Goal: Check status: Check status

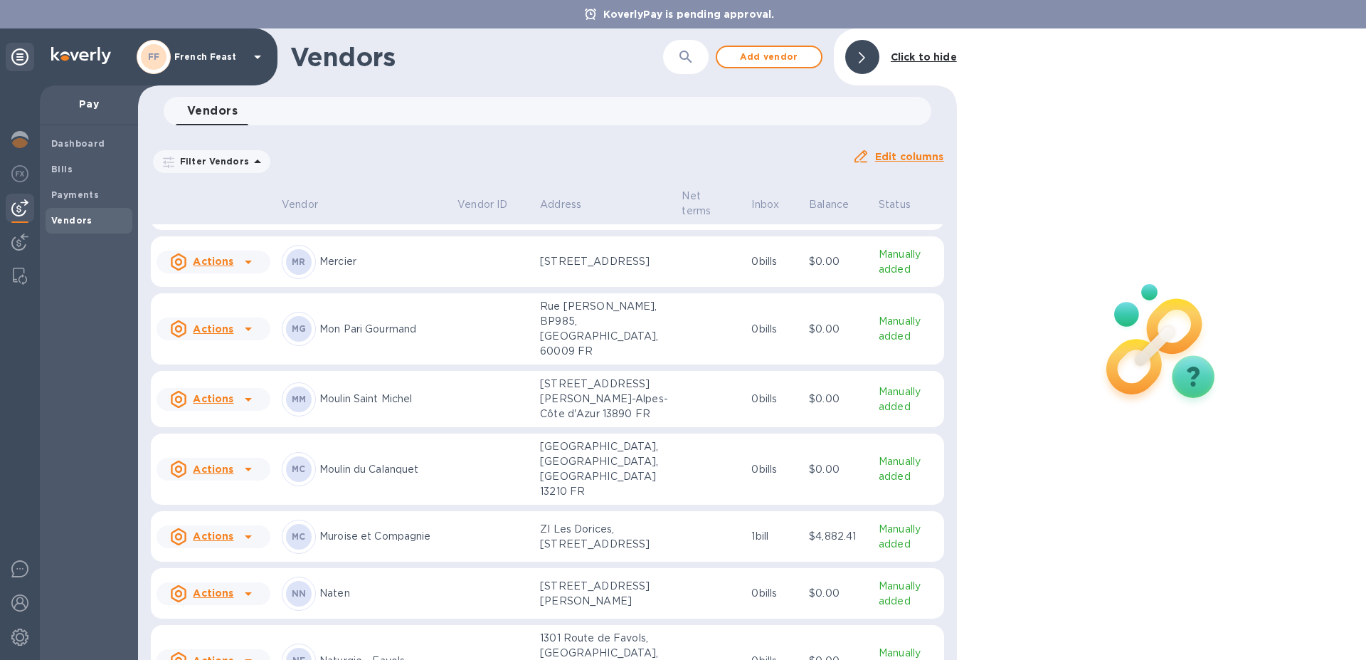
scroll to position [7887, 0]
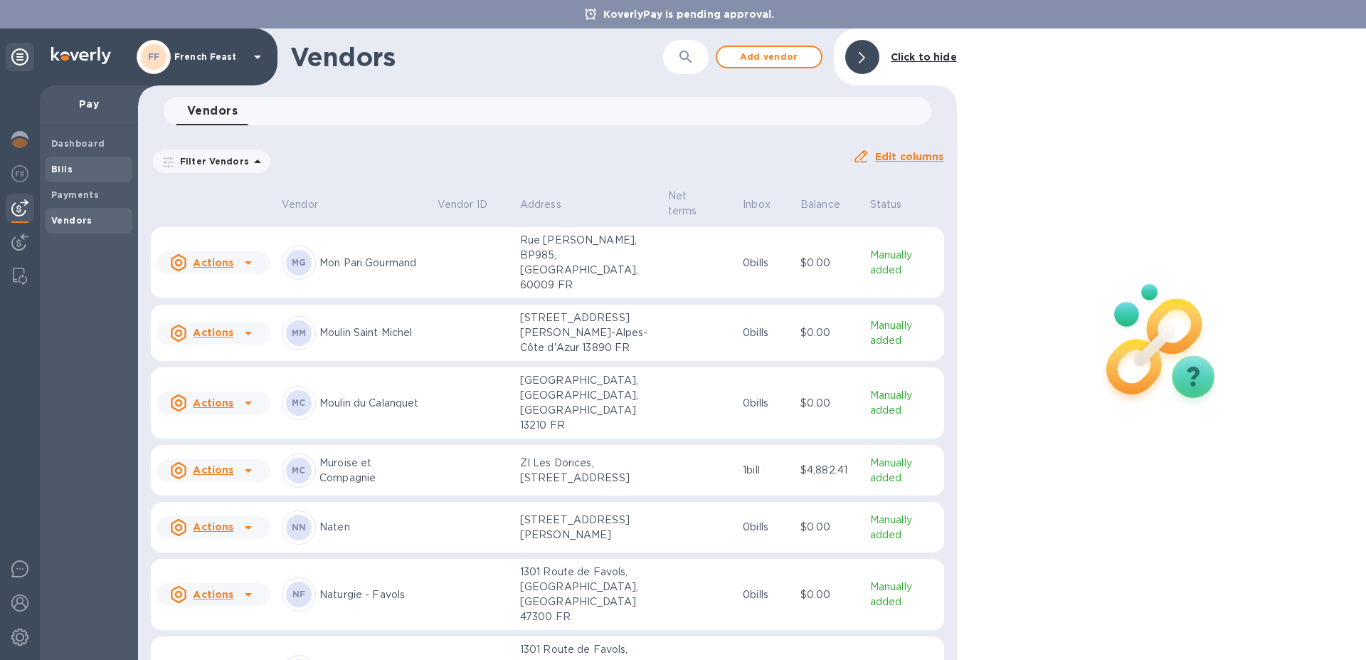
click at [63, 167] on b "Bills" at bounding box center [61, 169] width 21 height 11
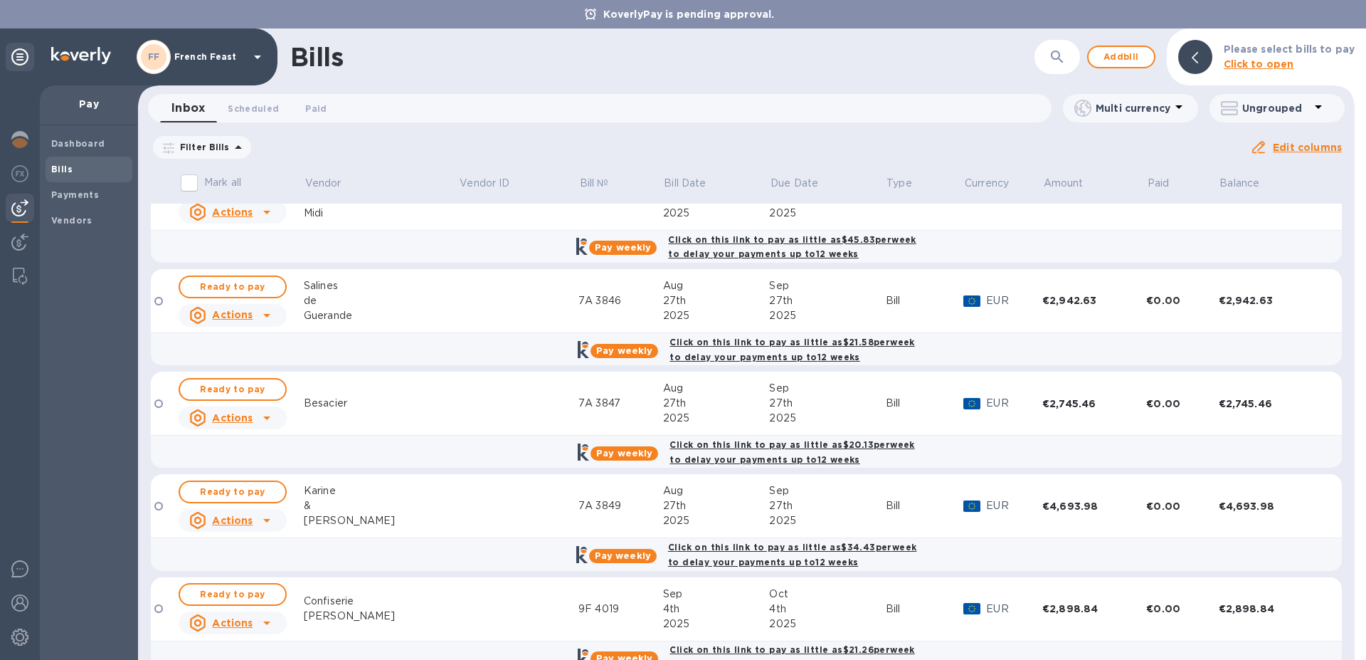
scroll to position [685, 0]
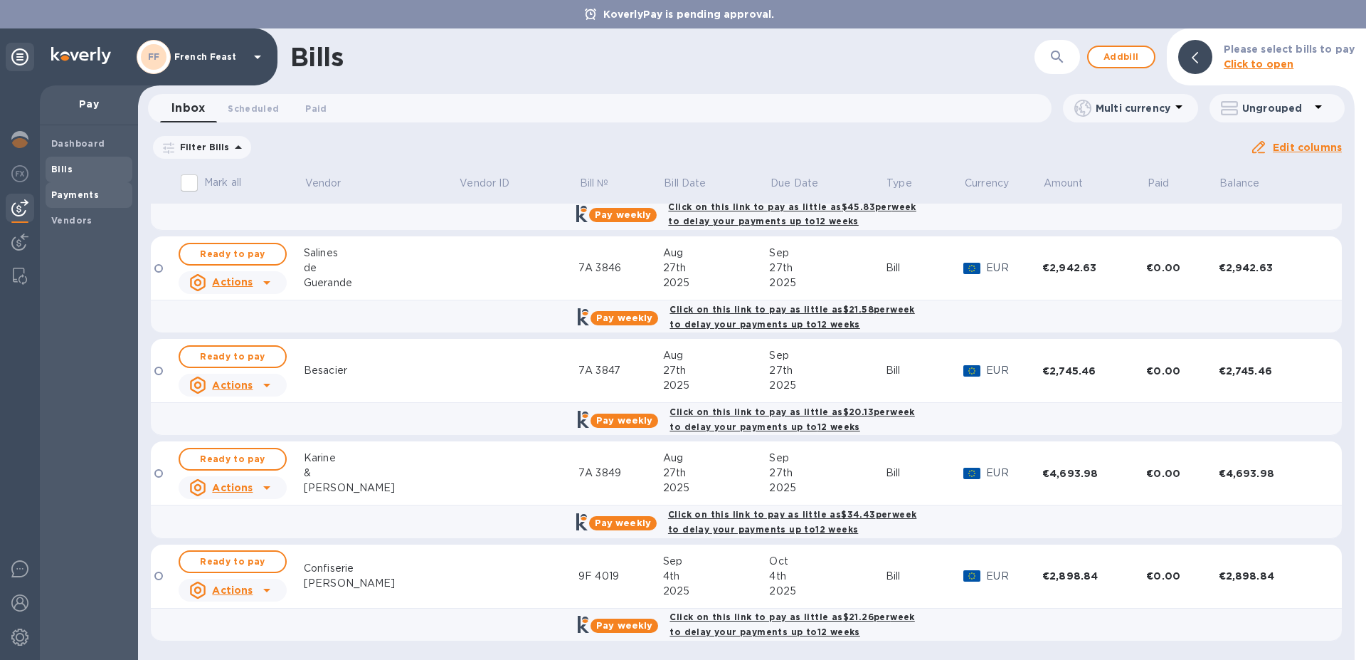
click at [84, 194] on b "Payments" at bounding box center [75, 194] width 48 height 11
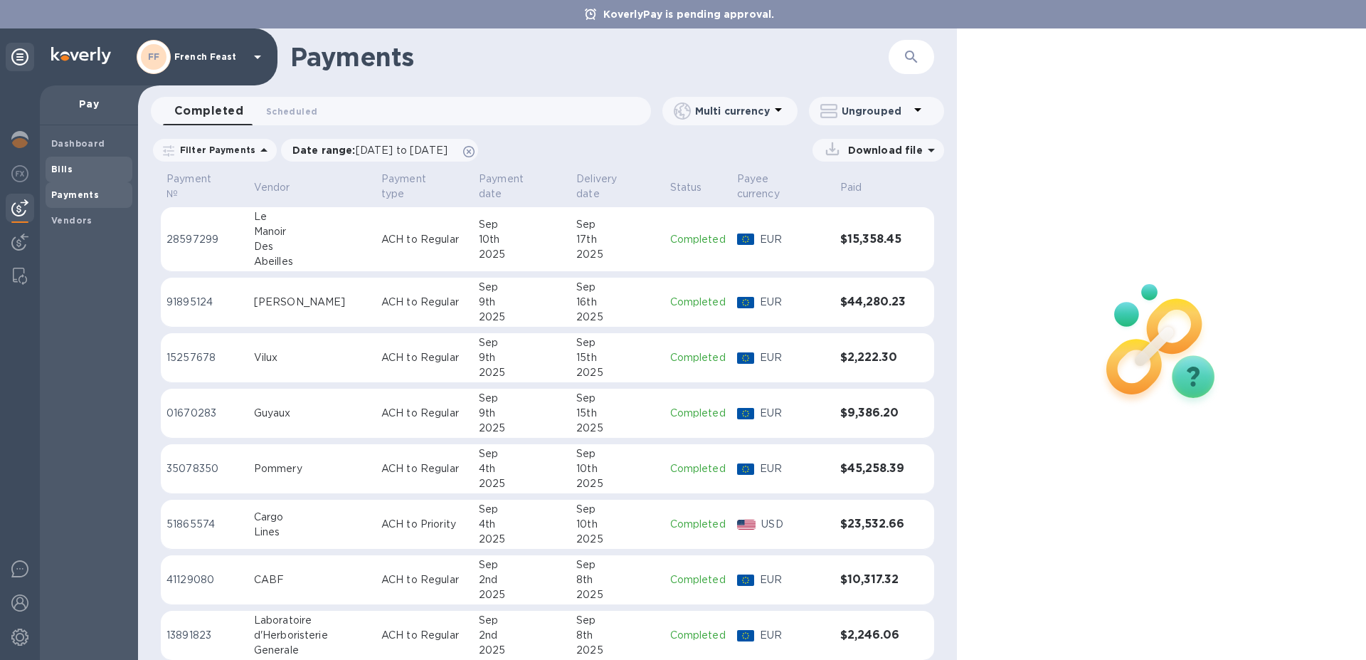
click at [65, 173] on b "Bills" at bounding box center [61, 169] width 21 height 11
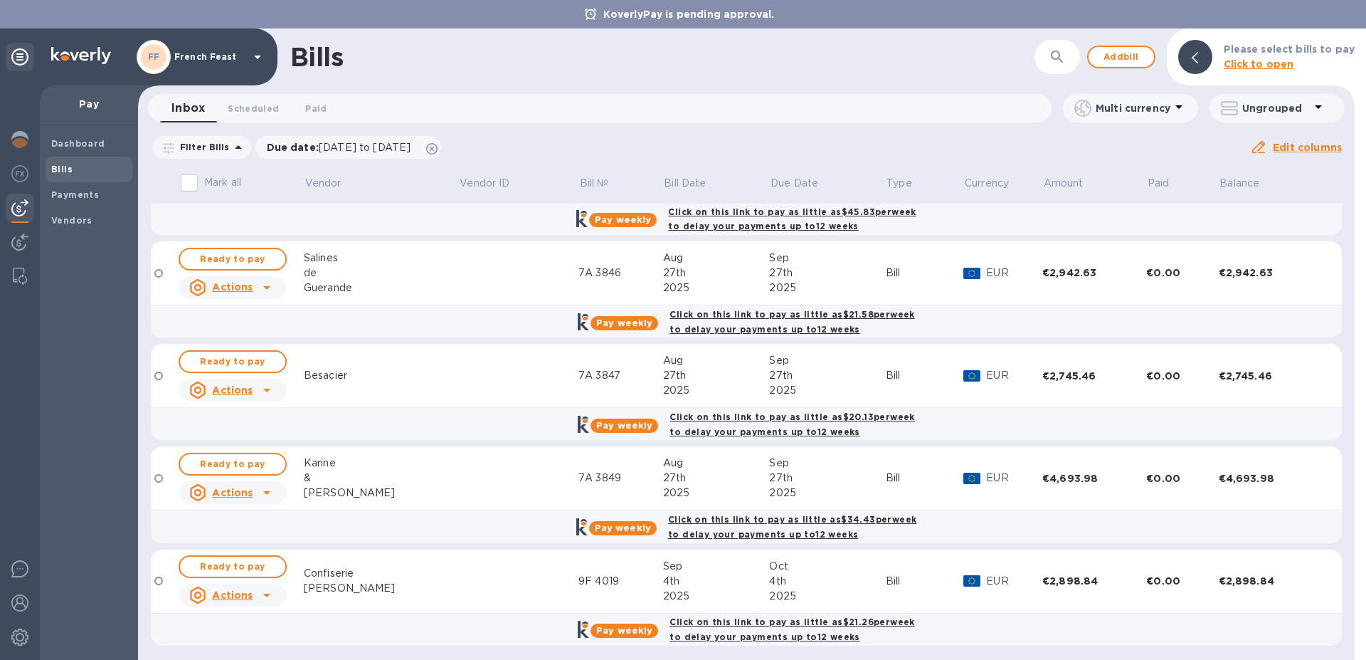
scroll to position [685, 0]
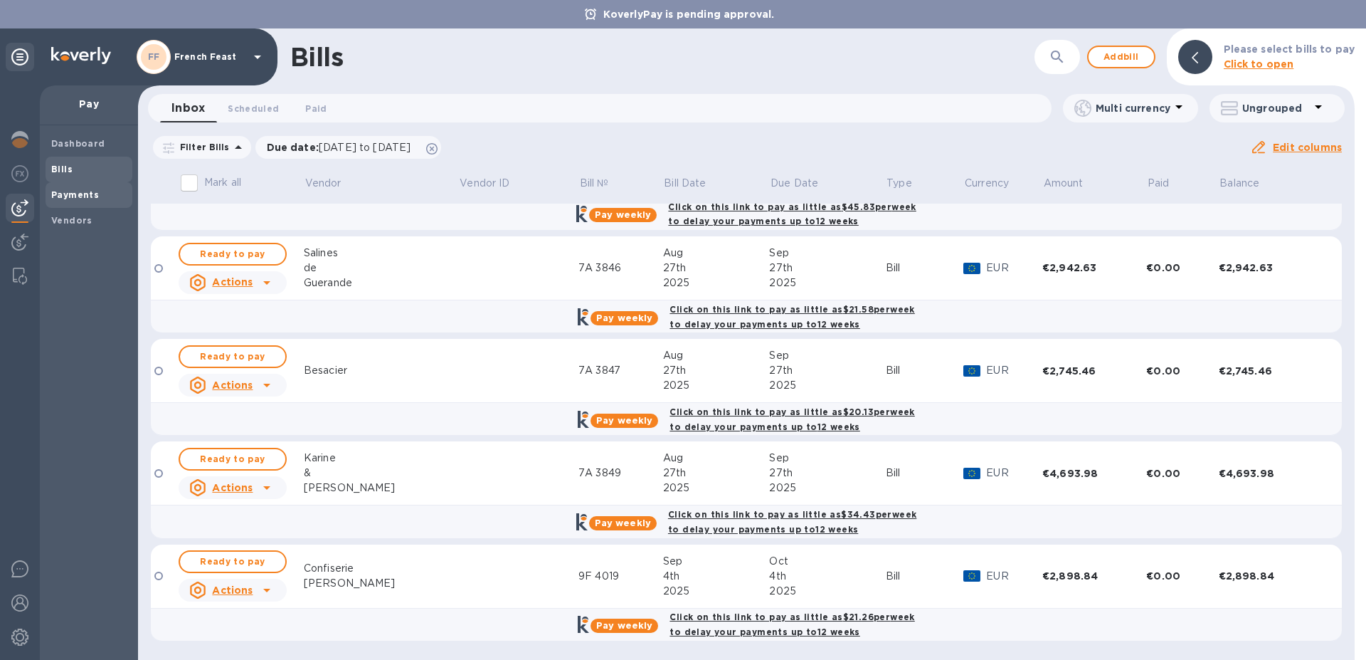
click at [72, 194] on b "Payments" at bounding box center [75, 194] width 48 height 11
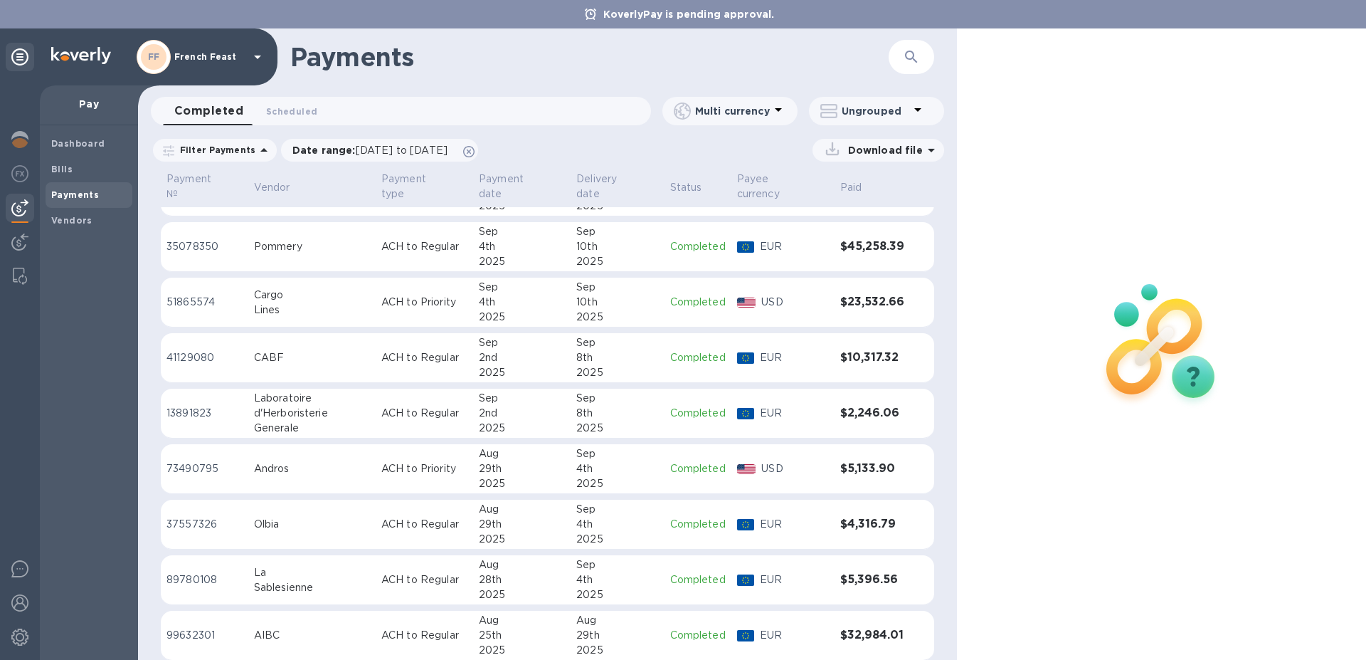
scroll to position [227, 0]
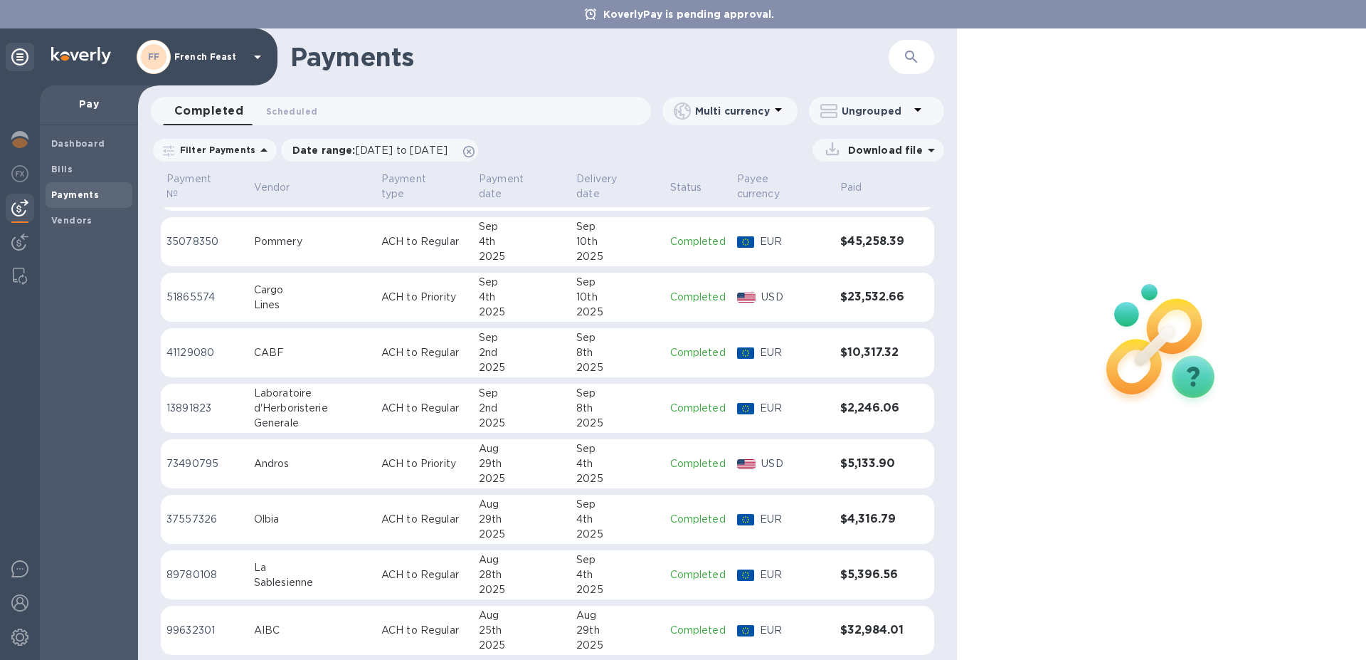
drag, startPoint x: 923, startPoint y: 438, endPoint x: 919, endPoint y: 465, distance: 27.4
click at [919, 463] on td at bounding box center [923, 464] width 23 height 50
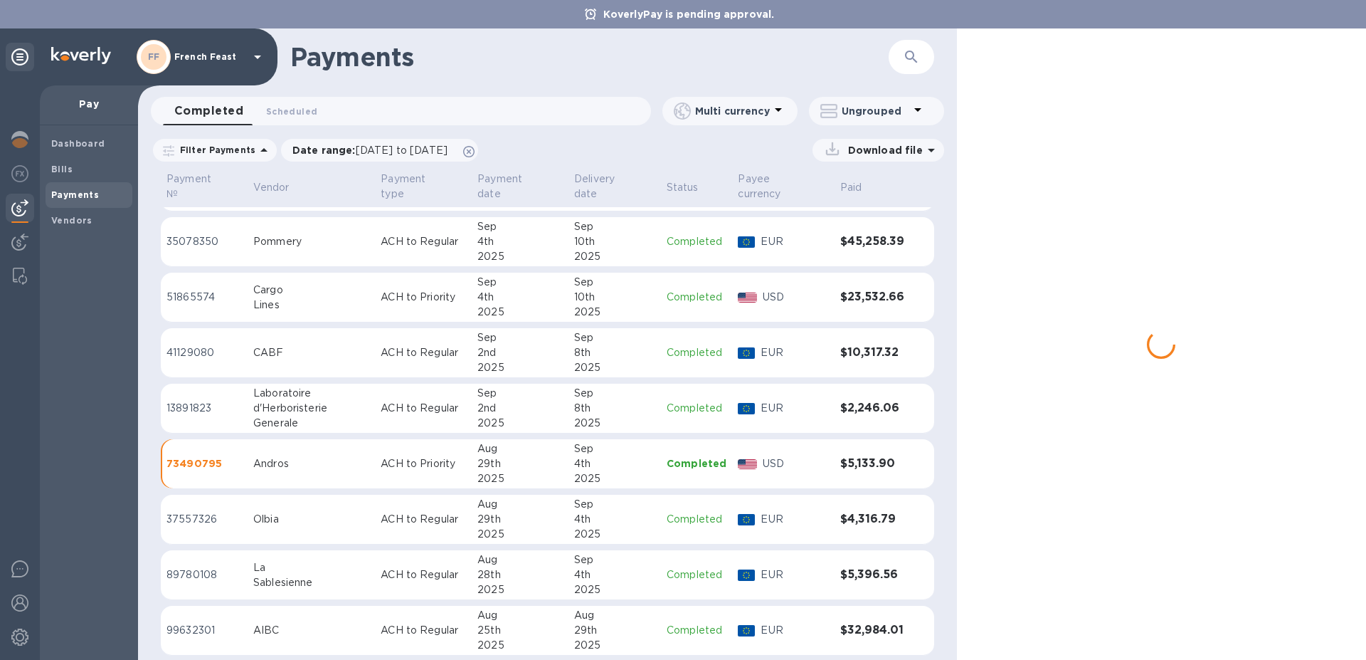
drag, startPoint x: 1023, startPoint y: 520, endPoint x: 1014, endPoint y: 507, distance: 16.0
click at [1016, 512] on div at bounding box center [1161, 343] width 409 height 631
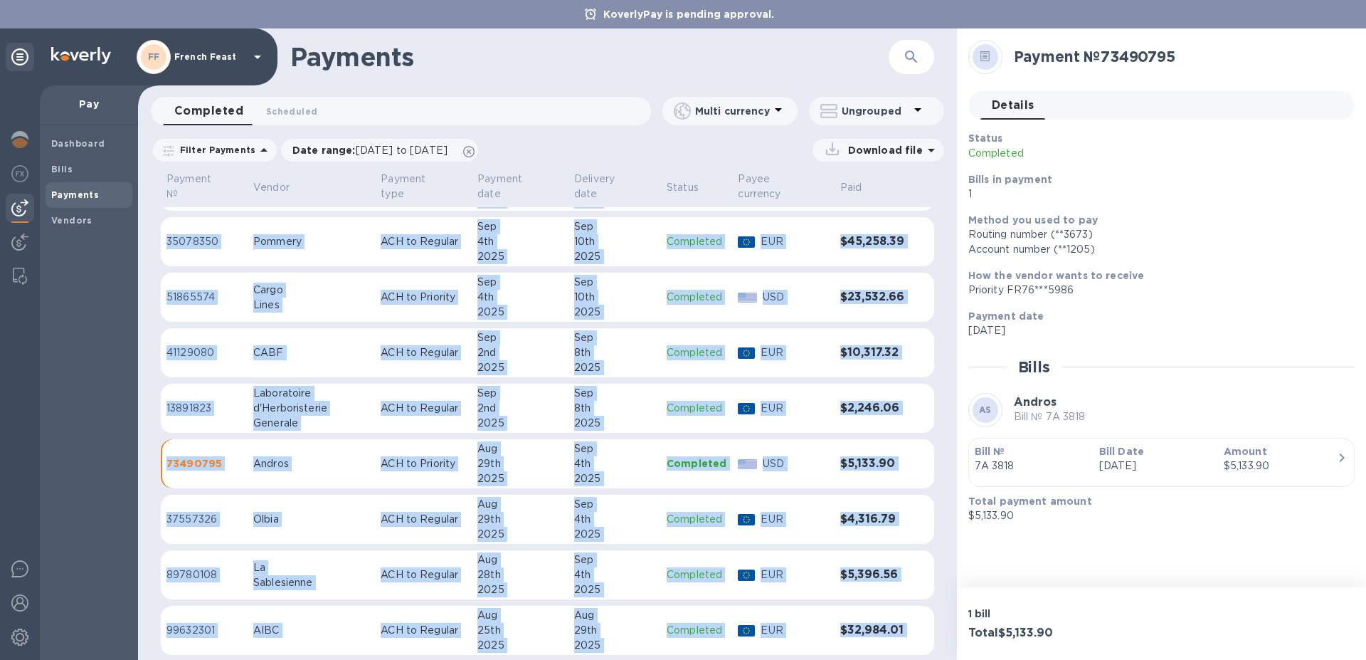
drag, startPoint x: 1001, startPoint y: 481, endPoint x: 949, endPoint y: 422, distance: 78.7
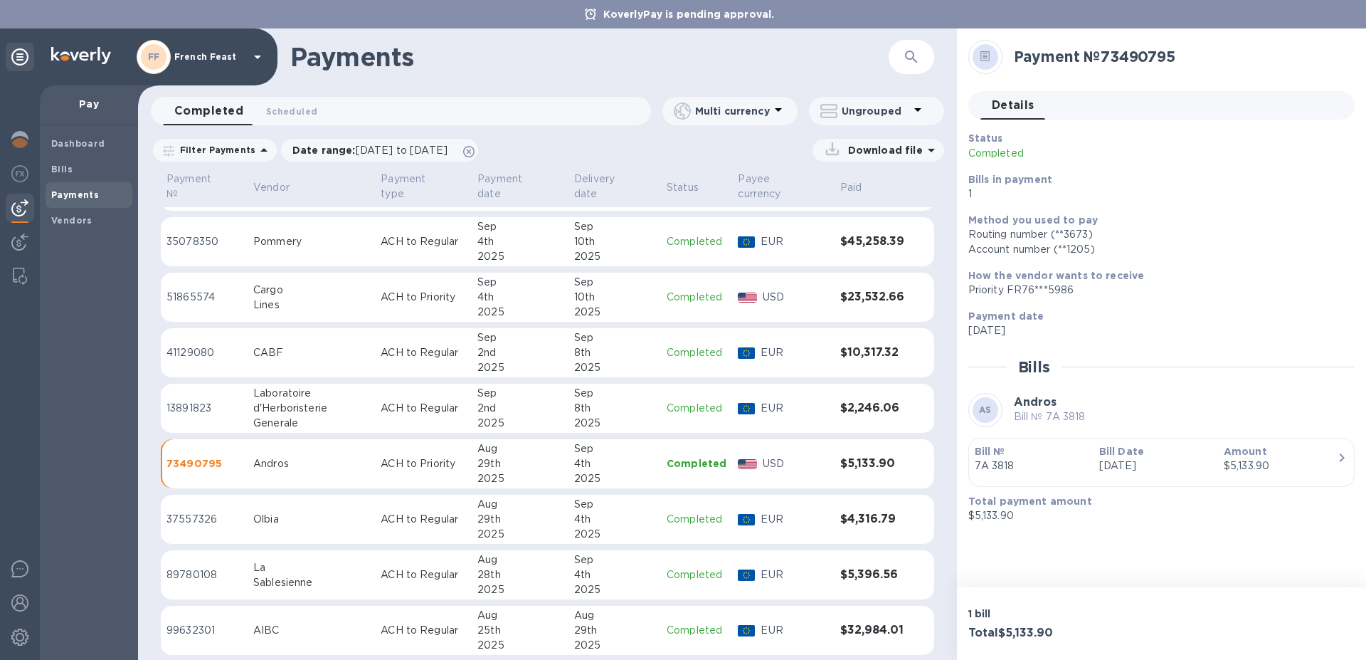
drag, startPoint x: 951, startPoint y: 423, endPoint x: 949, endPoint y: 465, distance: 42.0
click at [949, 465] on div "Payment № Vendor Payment type Payment date Delivery date Status Payee currency …" at bounding box center [547, 414] width 819 height 490
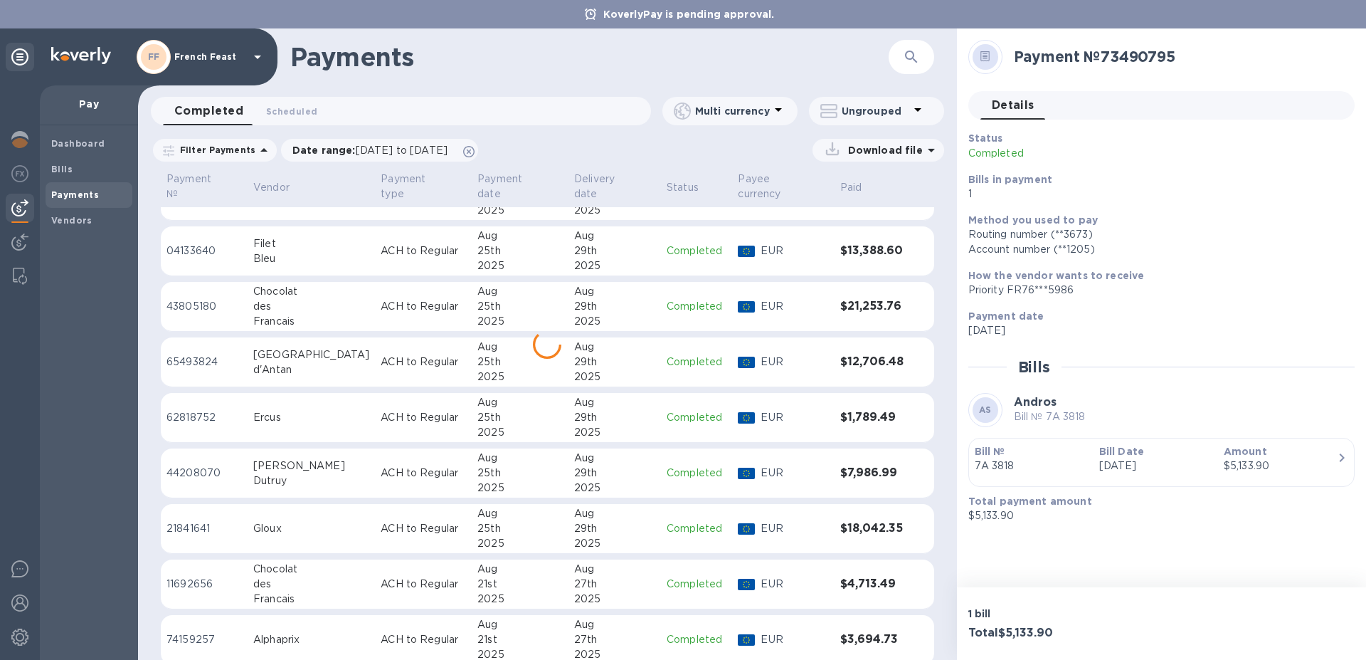
scroll to position [667, 0]
